Goal: Transaction & Acquisition: Download file/media

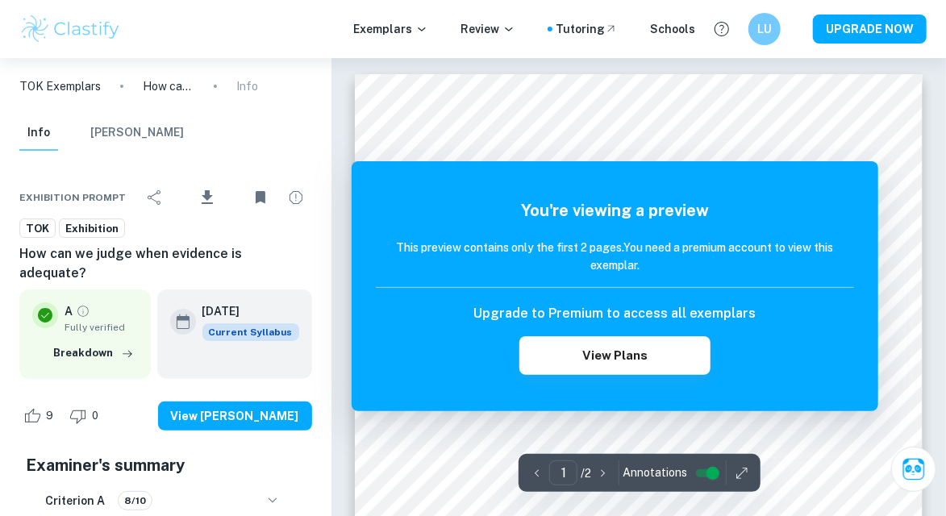
click at [402, 29] on p "Exemplars" at bounding box center [390, 29] width 75 height 18
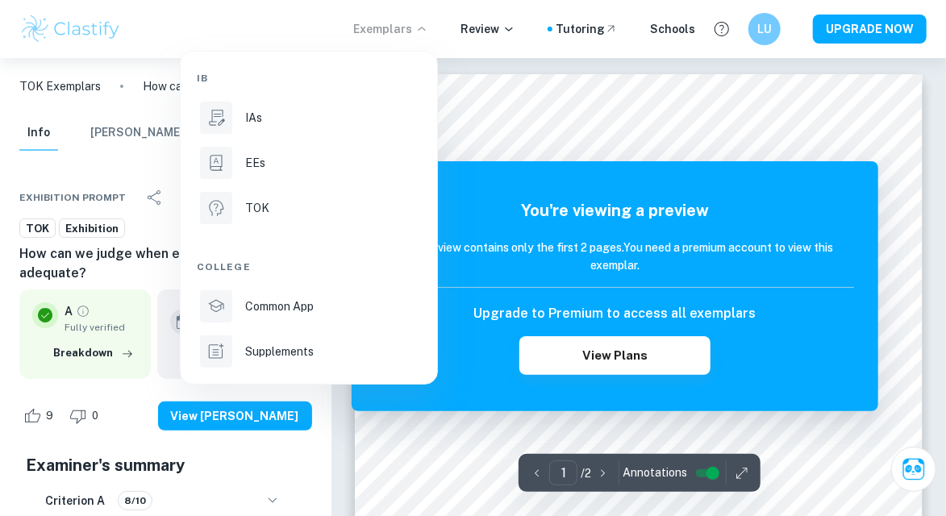
click at [276, 109] on div "IAs" at bounding box center [331, 118] width 173 height 18
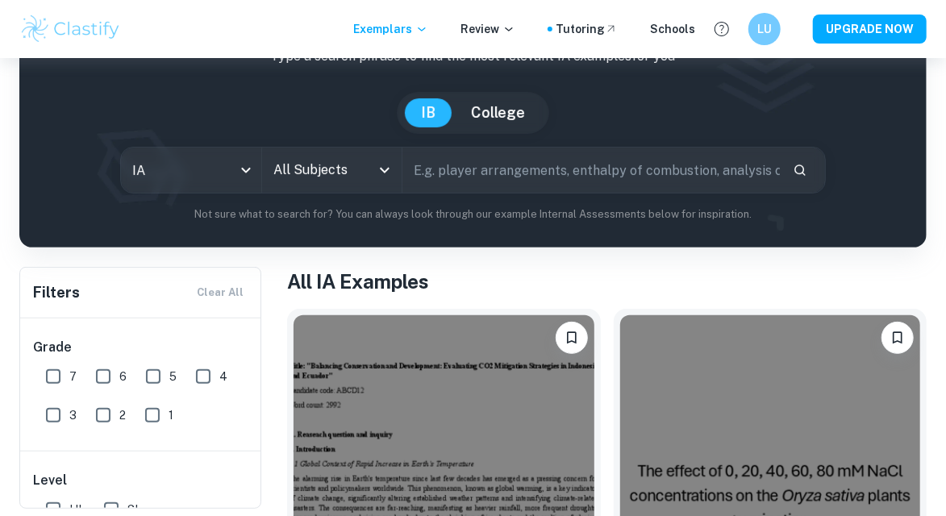
scroll to position [72, 0]
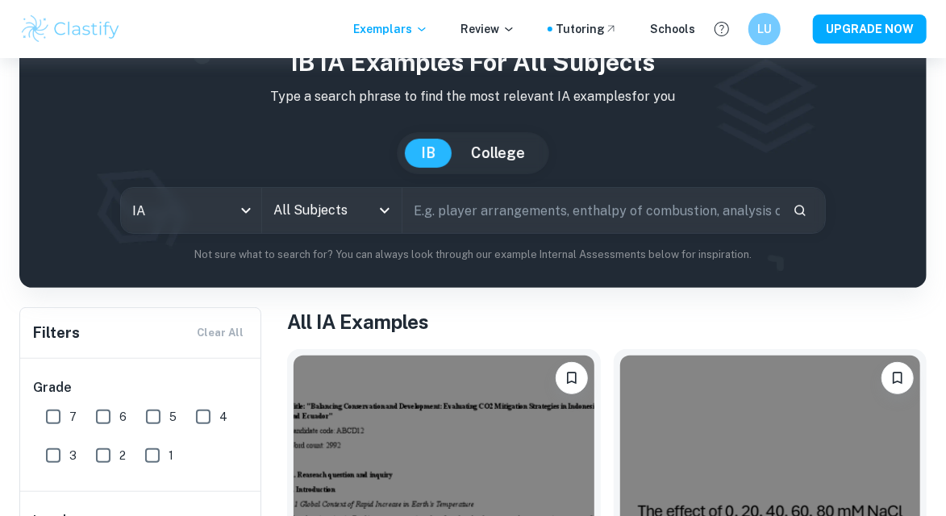
click at [745, 211] on input "text" at bounding box center [590, 210] width 377 height 45
type input "math IA"
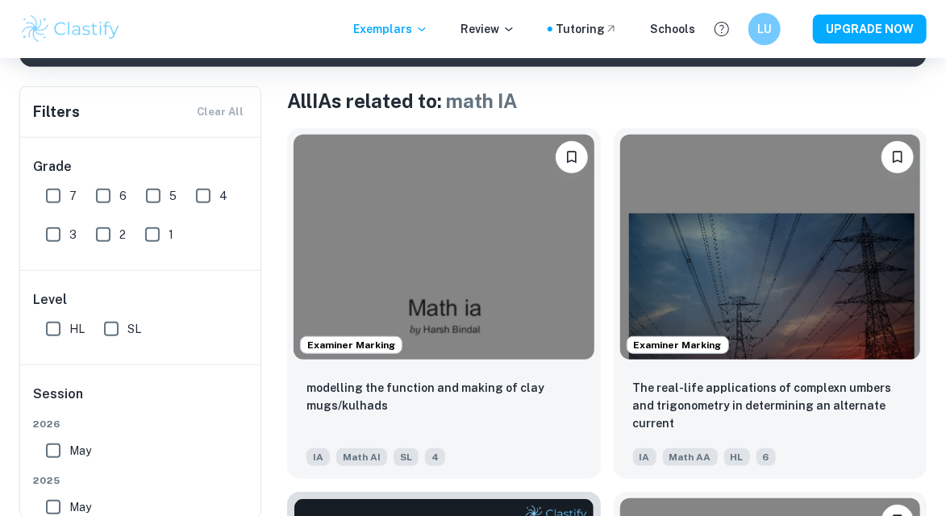
scroll to position [306, 0]
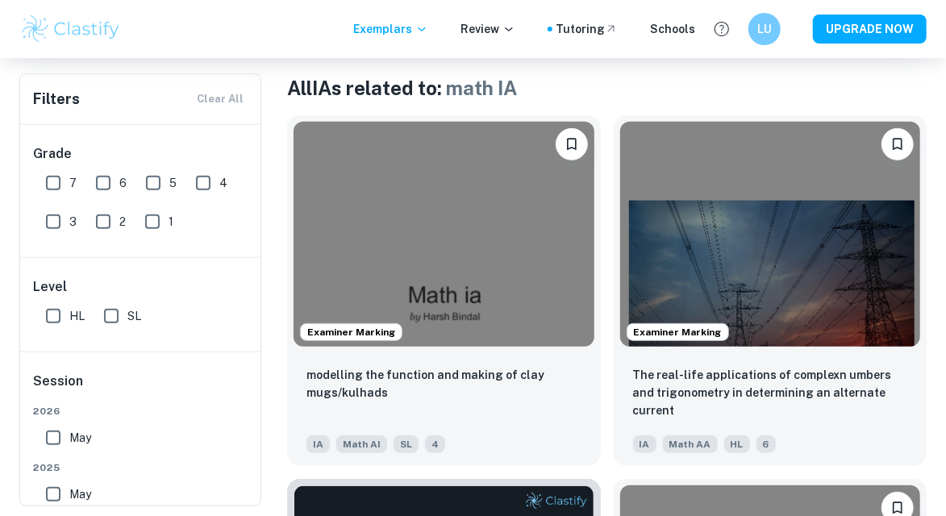
click at [105, 317] on input "SL" at bounding box center [111, 316] width 32 height 32
checkbox input "true"
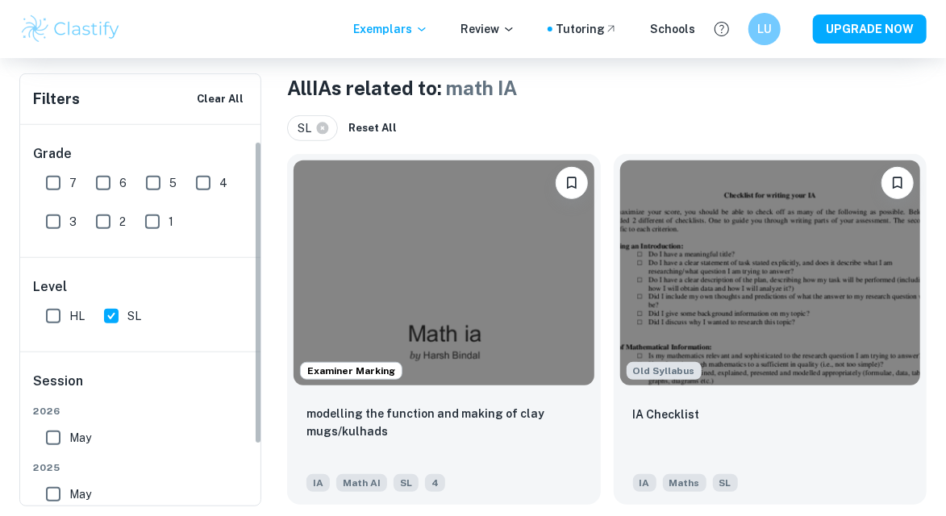
scroll to position [75, 0]
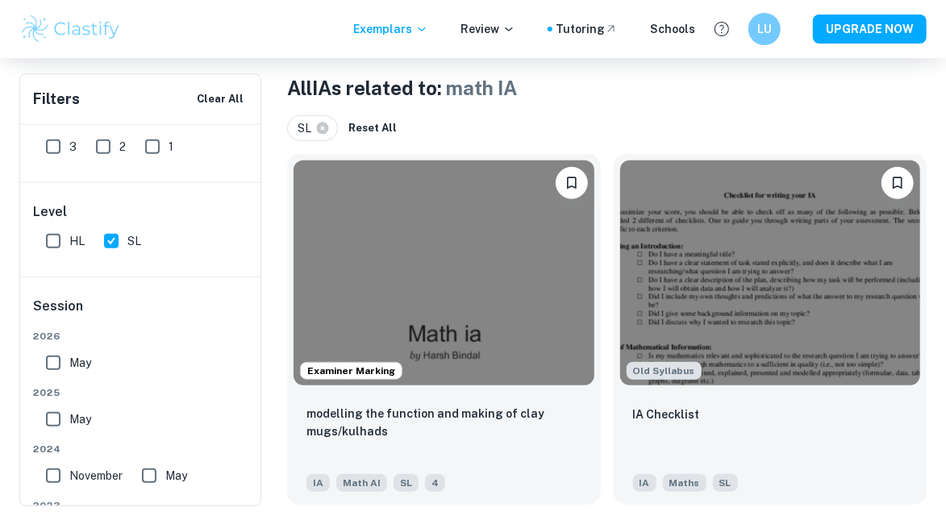
click at [49, 423] on input "May" at bounding box center [53, 419] width 32 height 32
checkbox input "true"
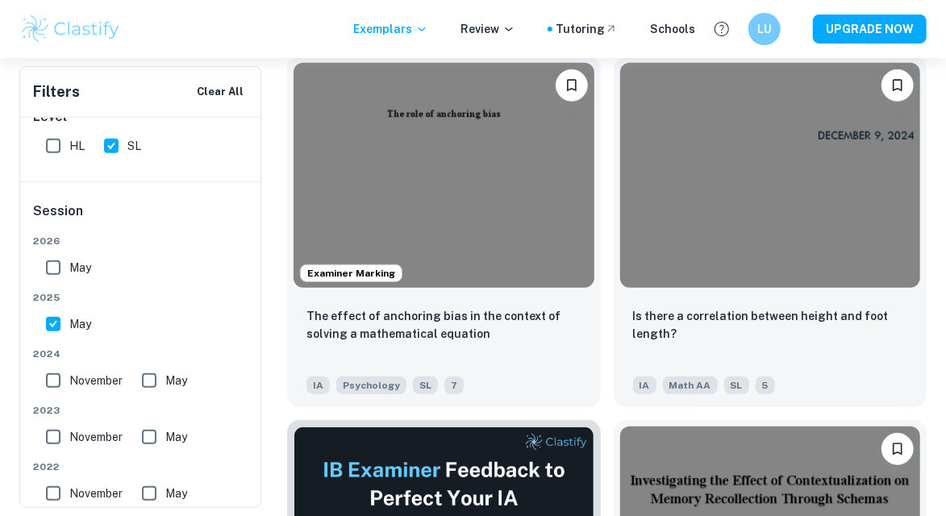
scroll to position [407, 0]
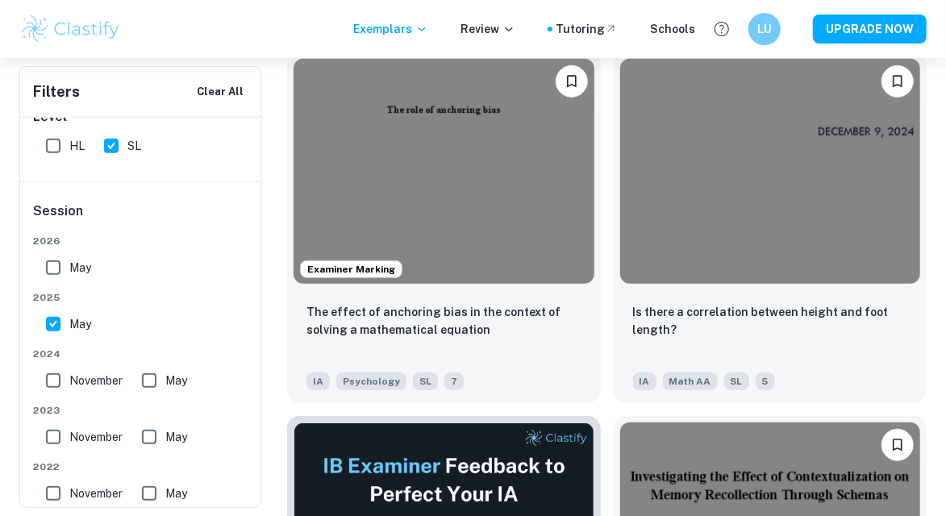
click at [692, 227] on img at bounding box center [770, 171] width 301 height 225
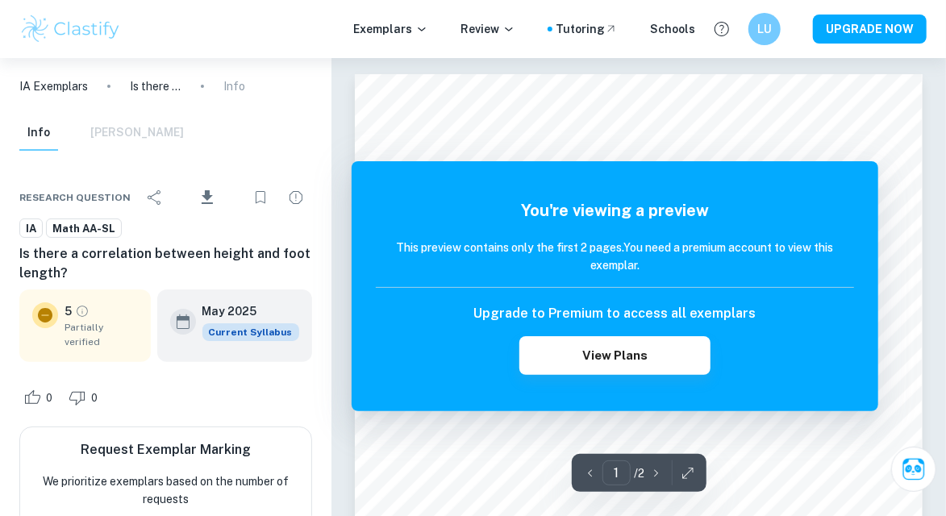
click at [85, 319] on icon "Grade partially verified" at bounding box center [82, 311] width 15 height 15
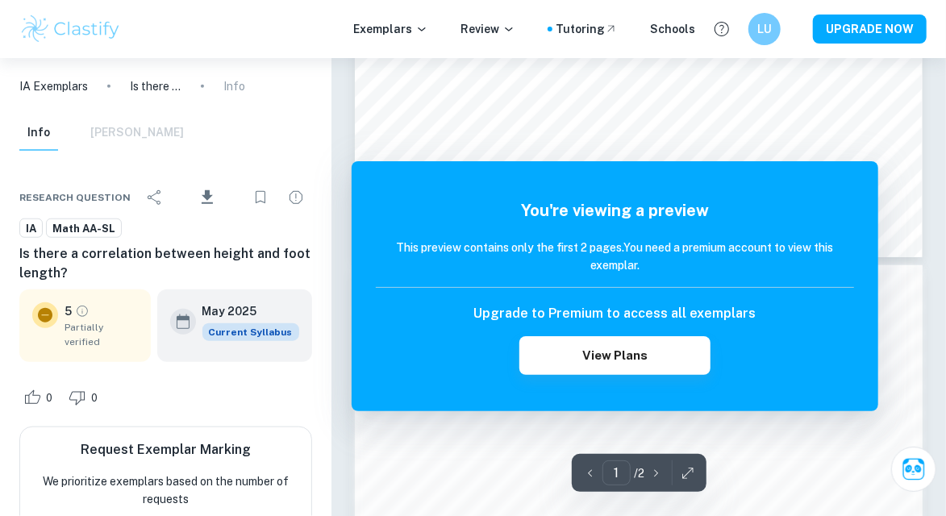
scroll to position [552, 0]
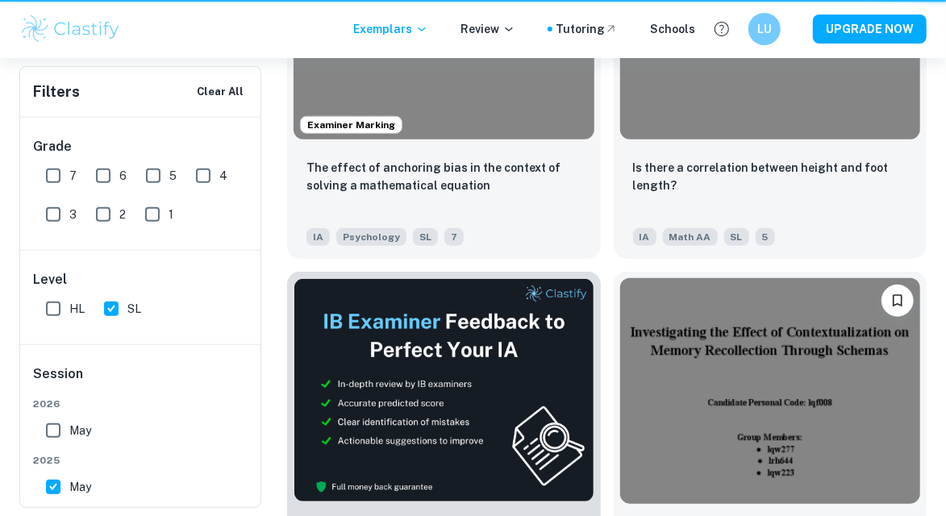
scroll to position [407, 0]
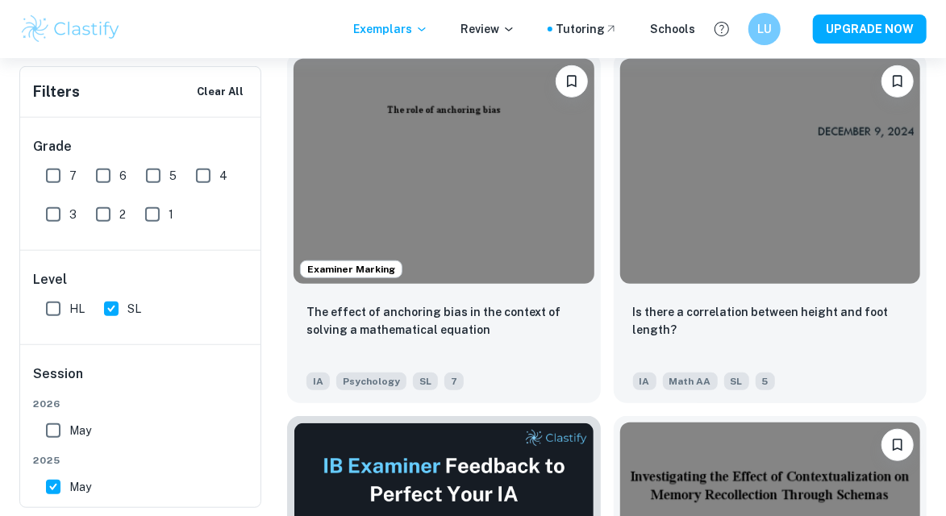
click at [444, 209] on img at bounding box center [444, 171] width 301 height 225
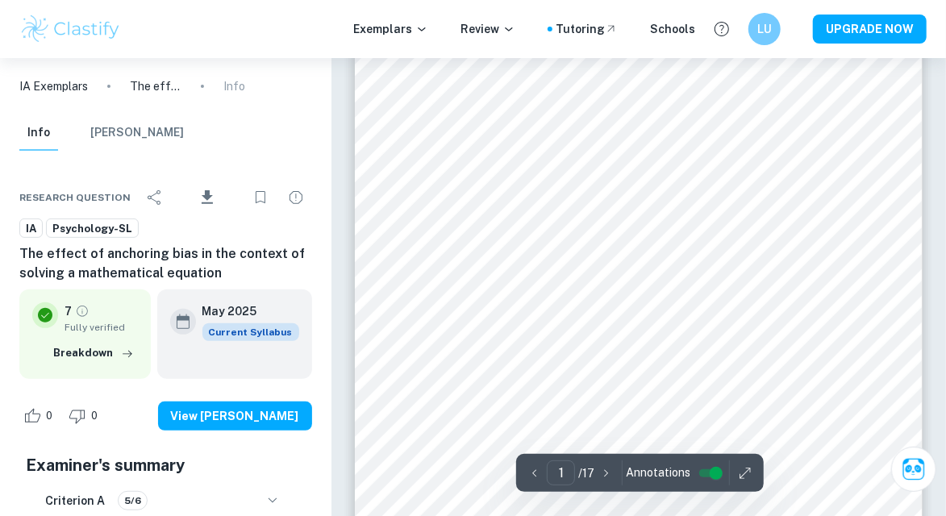
scroll to position [151, 0]
click at [216, 207] on span "Download" at bounding box center [208, 212] width 48 height 11
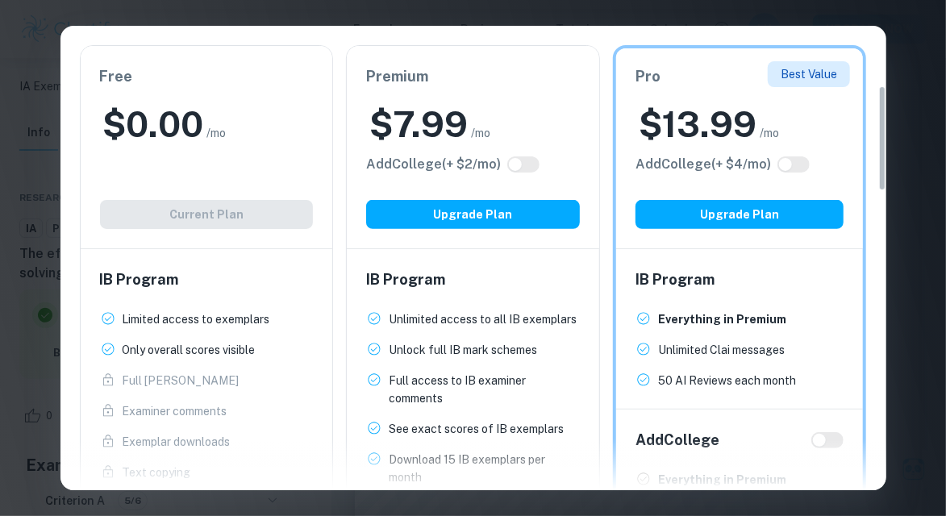
scroll to position [265, 0]
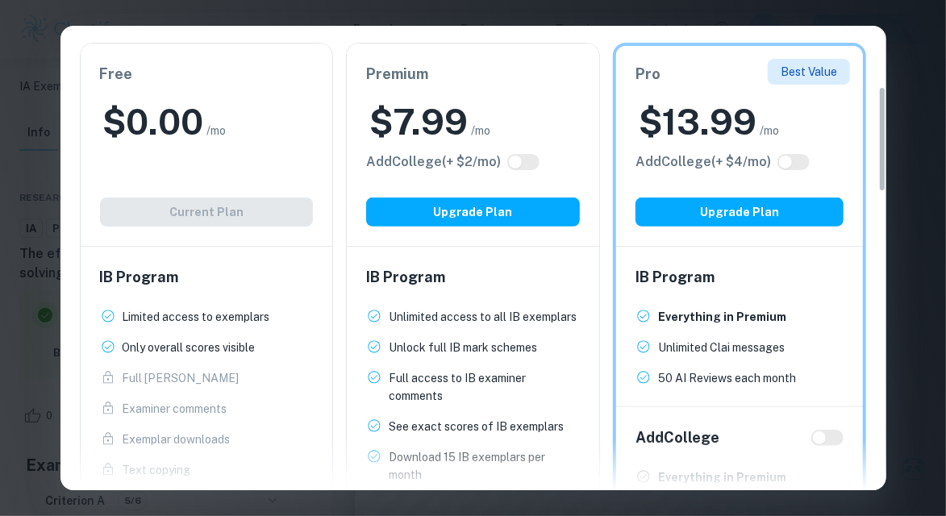
click at [287, 120] on div "$ 0.00 /mo" at bounding box center [207, 122] width 214 height 48
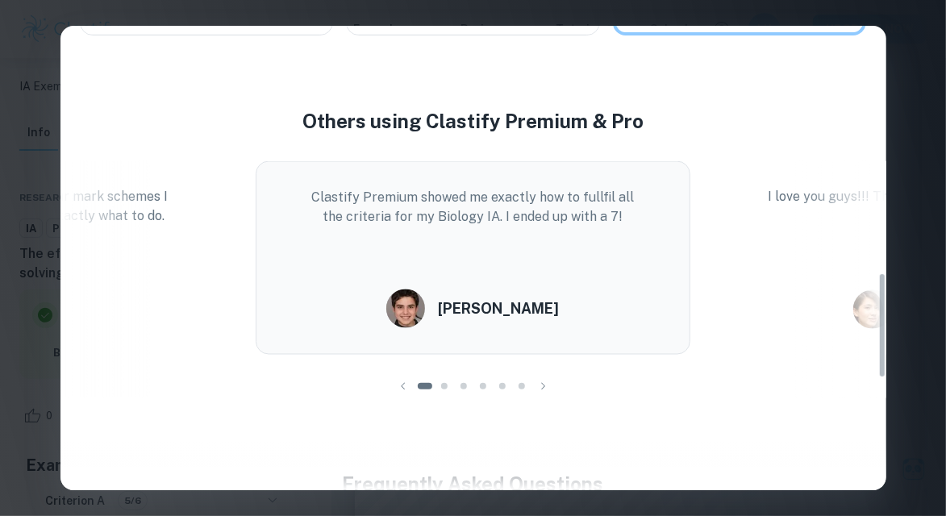
scroll to position [1573, 0]
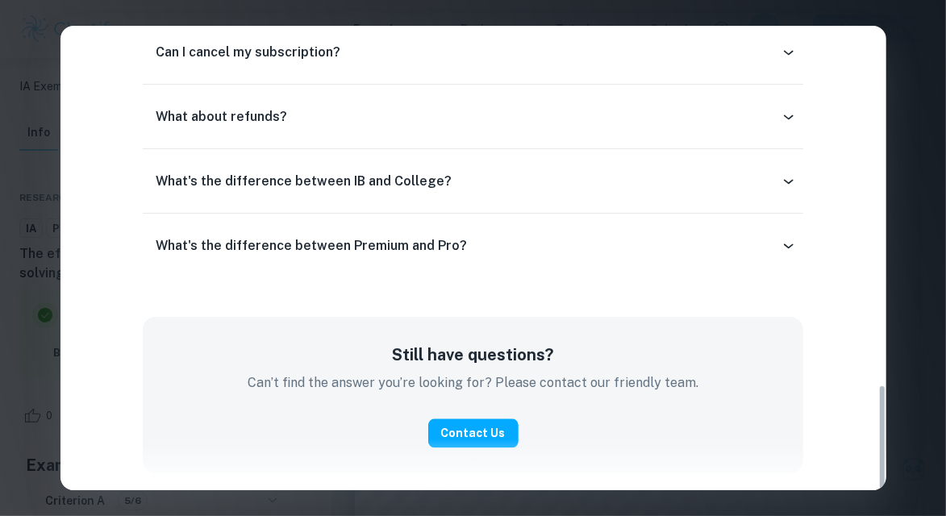
click at [920, 284] on div "Easily Ace Your IB Coursework & Crush College Essays. Get Clastify Premium Get …" at bounding box center [473, 258] width 946 height 516
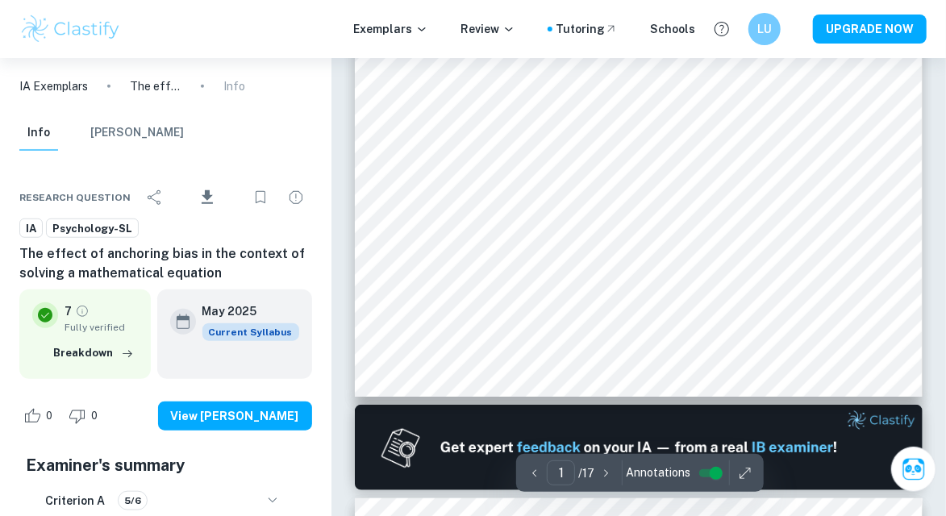
scroll to position [482, 0]
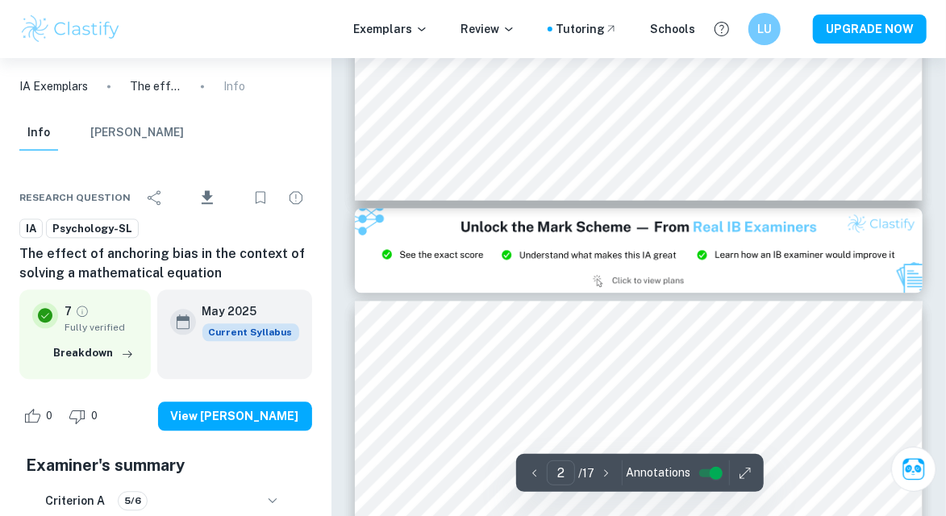
type input "3"
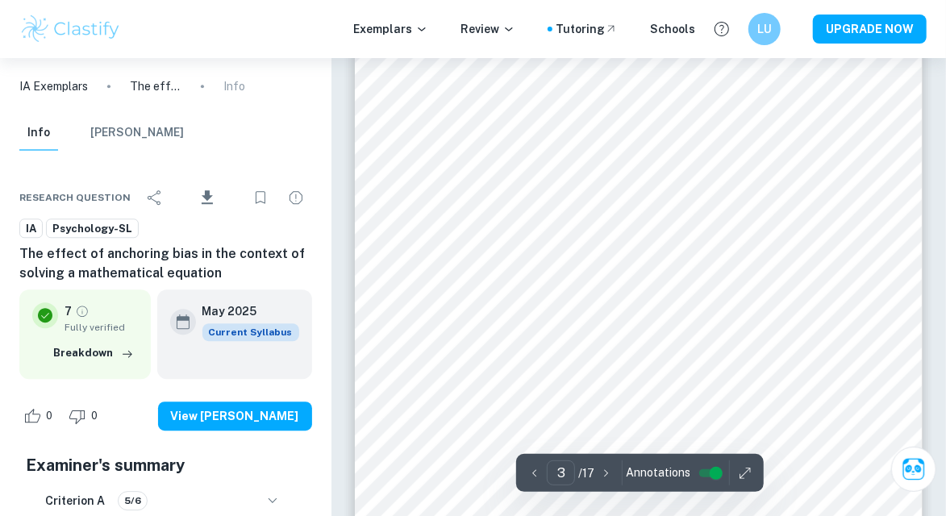
scroll to position [1862, 0]
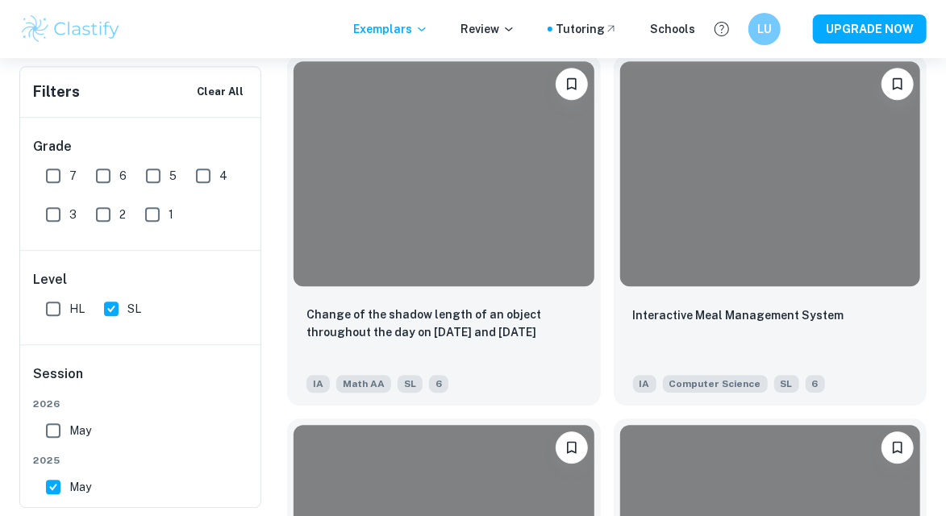
scroll to position [407, 0]
